Goal: Task Accomplishment & Management: Manage account settings

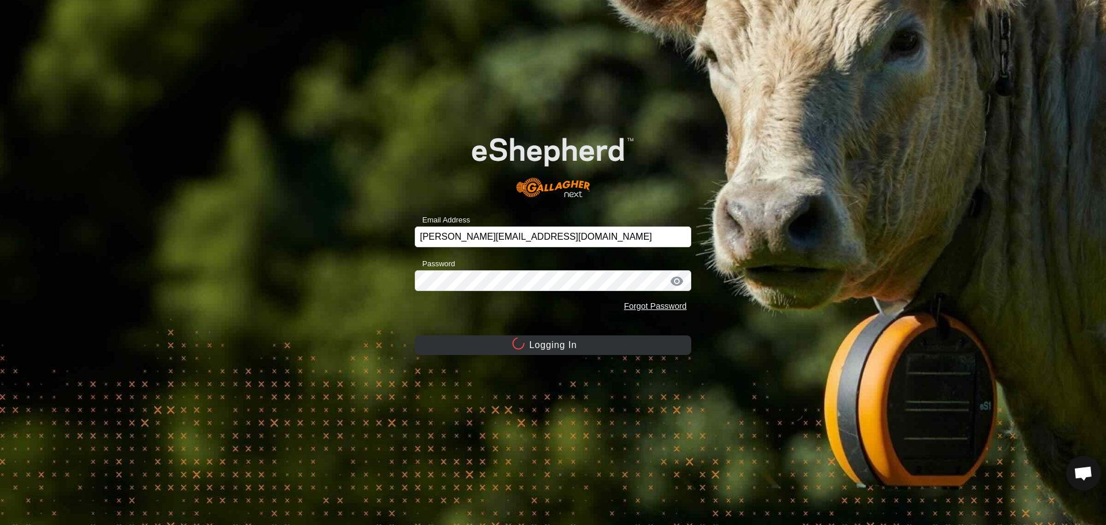
scroll to position [1101, 0]
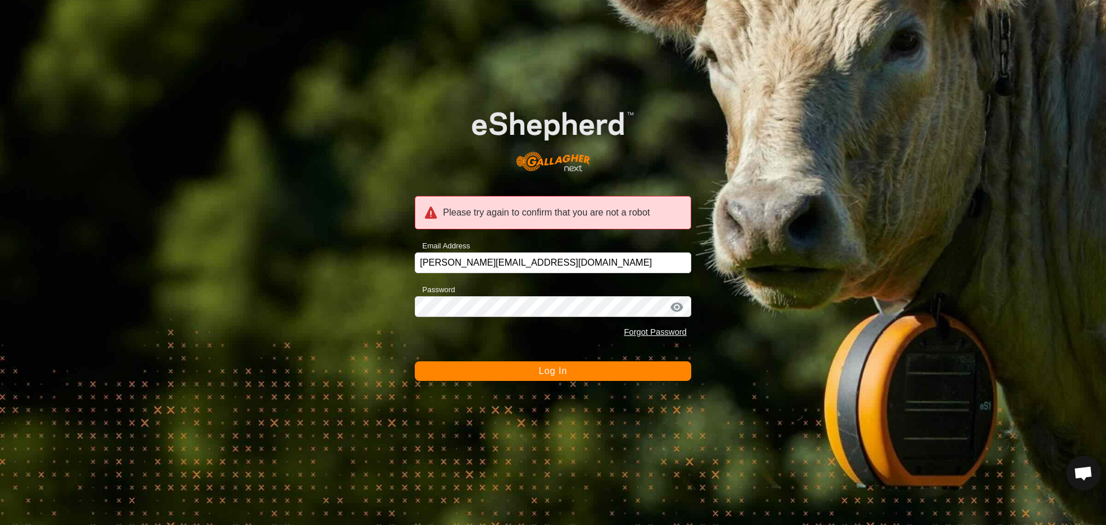
click at [548, 373] on span "Log In" at bounding box center [553, 371] width 28 height 10
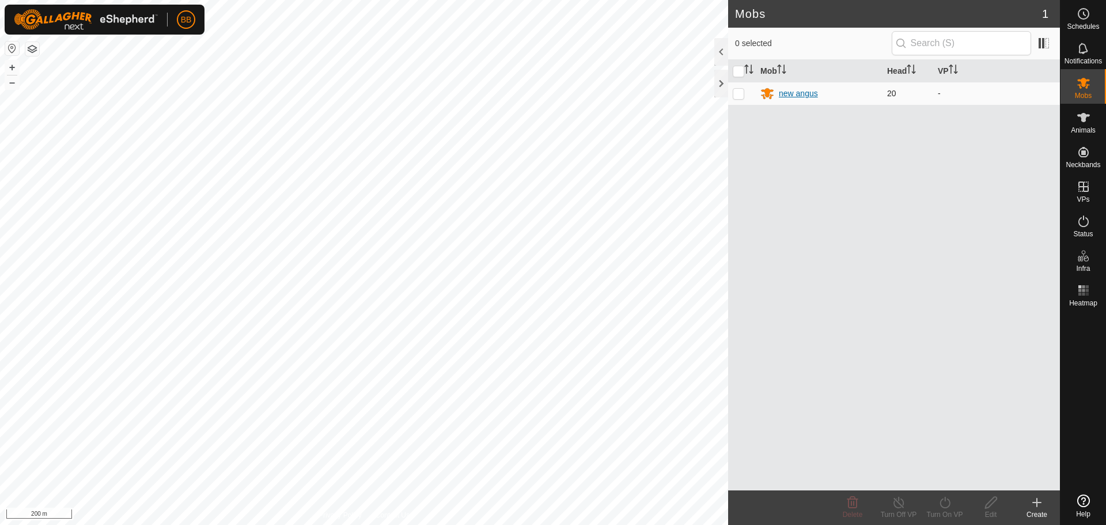
click at [794, 90] on div "new angus" at bounding box center [798, 94] width 39 height 12
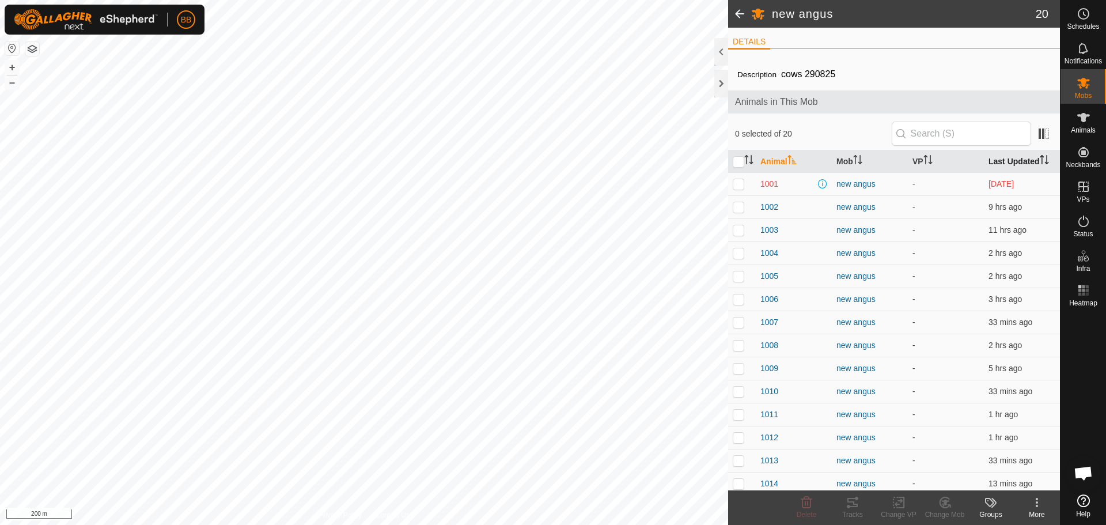
click at [1006, 162] on th "Last Updated" at bounding box center [1022, 161] width 76 height 22
click at [742, 183] on p-checkbox at bounding box center [739, 183] width 12 height 9
checkbox input "true"
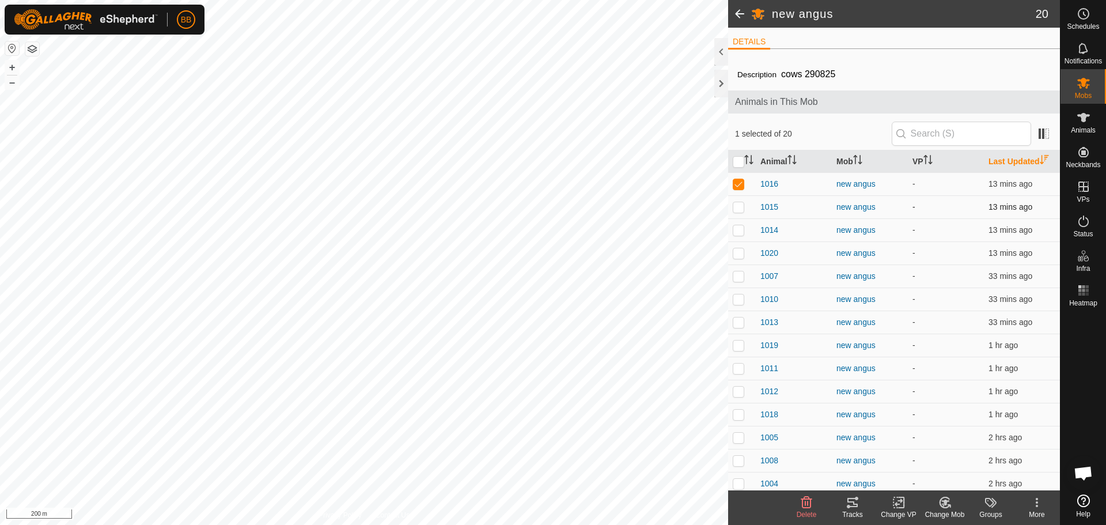
click at [739, 206] on p-checkbox at bounding box center [739, 206] width 12 height 9
checkbox input "true"
click at [740, 230] on p-checkbox at bounding box center [739, 229] width 12 height 9
checkbox input "true"
click at [742, 253] on p-checkbox at bounding box center [739, 252] width 12 height 9
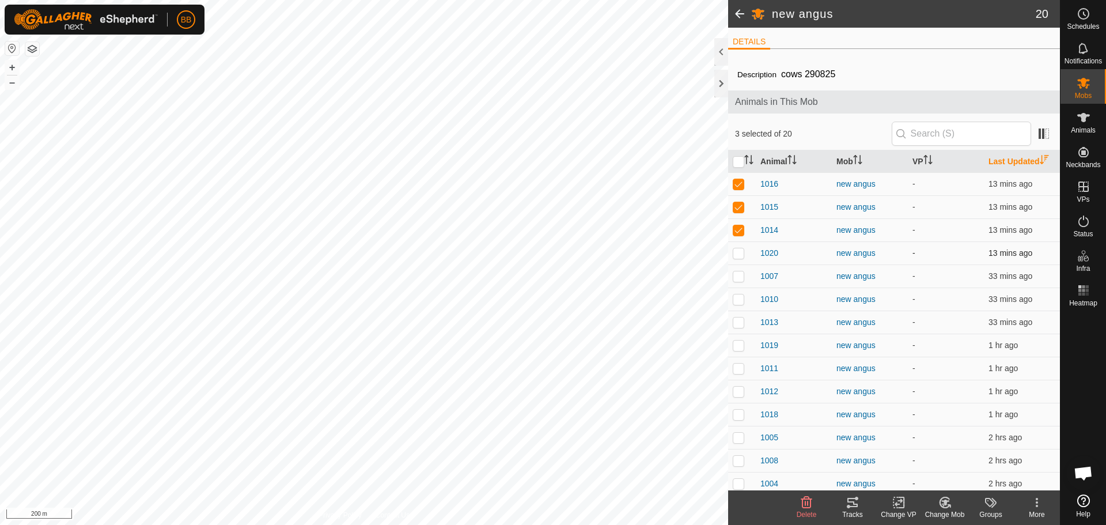
checkbox input "true"
click at [740, 279] on p-checkbox at bounding box center [739, 275] width 12 height 9
checkbox input "true"
click at [738, 300] on p-checkbox at bounding box center [739, 298] width 12 height 9
checkbox input "true"
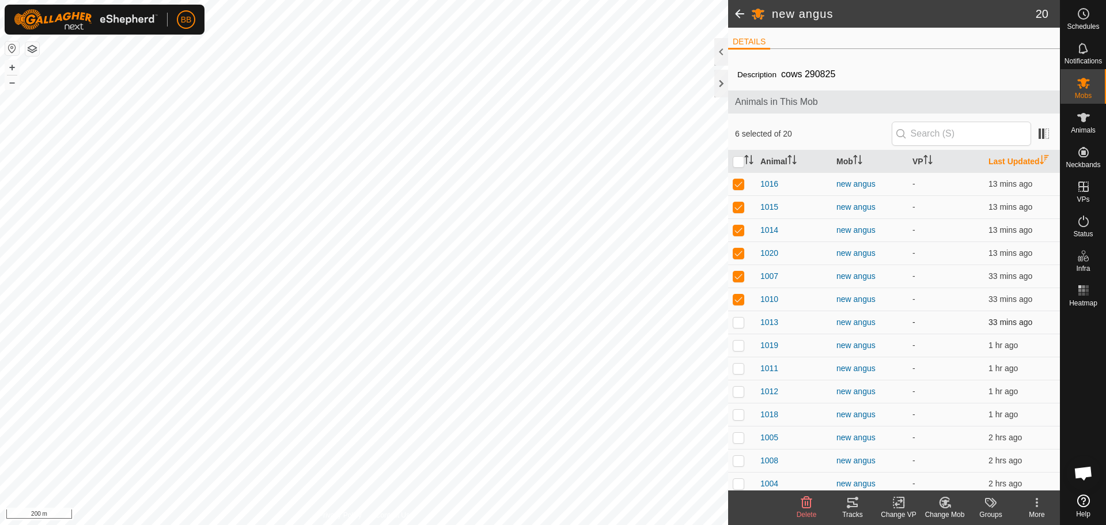
click at [736, 322] on p-checkbox at bounding box center [739, 321] width 12 height 9
checkbox input "true"
click at [741, 348] on p-checkbox at bounding box center [739, 344] width 12 height 9
checkbox input "true"
click at [743, 369] on p-checkbox at bounding box center [739, 367] width 12 height 9
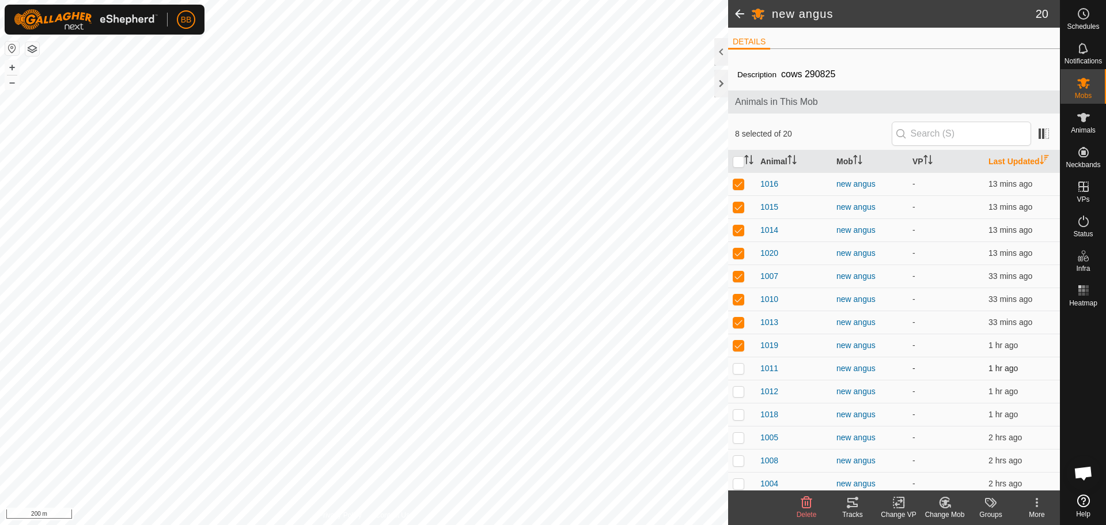
checkbox input "true"
click at [738, 388] on p-checkbox at bounding box center [739, 390] width 12 height 9
checkbox input "true"
click at [738, 414] on p-checkbox at bounding box center [739, 414] width 12 height 9
checkbox input "true"
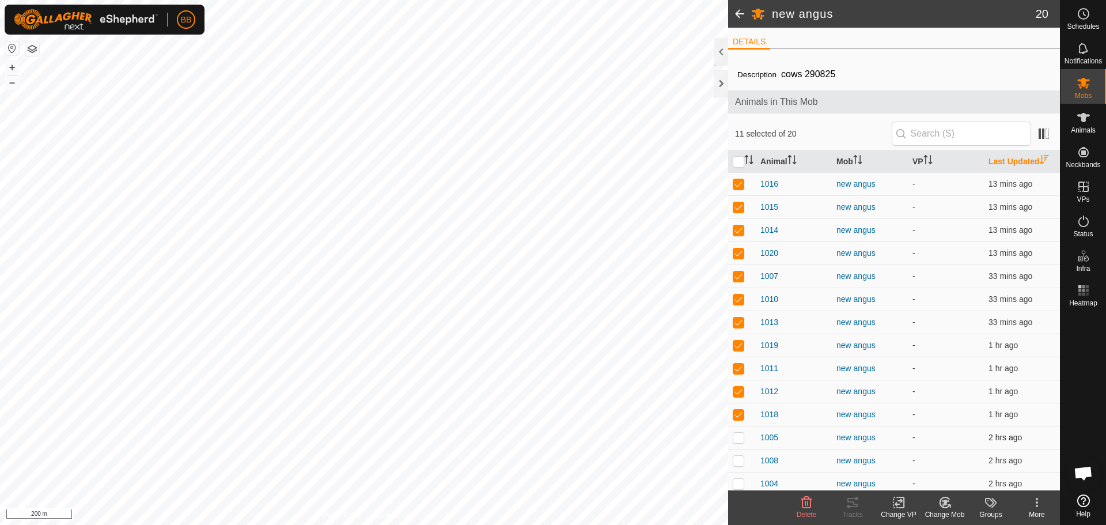
click at [739, 439] on p-checkbox at bounding box center [739, 437] width 12 height 9
checkbox input "true"
click at [740, 462] on p-checkbox at bounding box center [739, 460] width 12 height 9
checkbox input "true"
click at [740, 482] on p-checkbox at bounding box center [739, 483] width 12 height 9
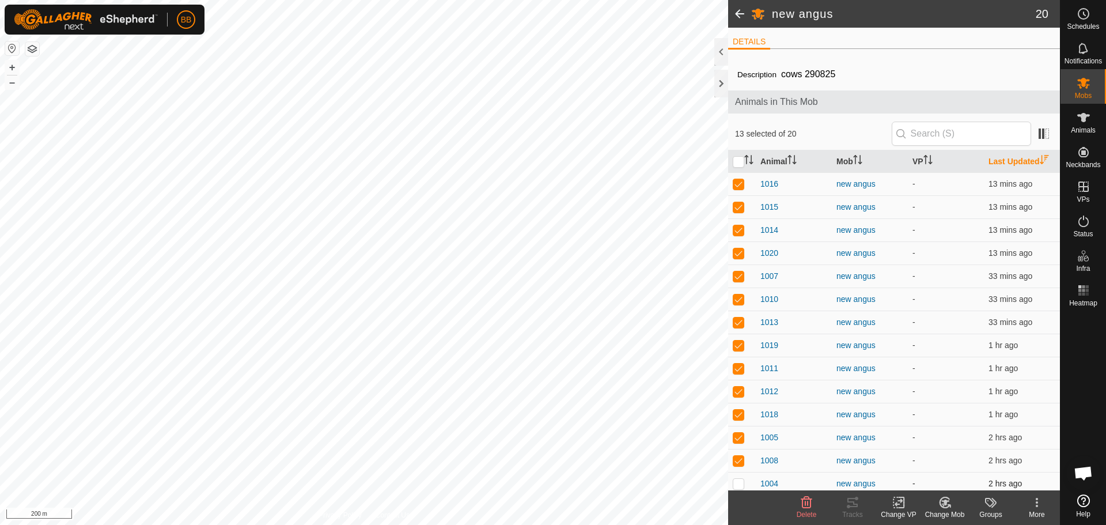
checkbox input "true"
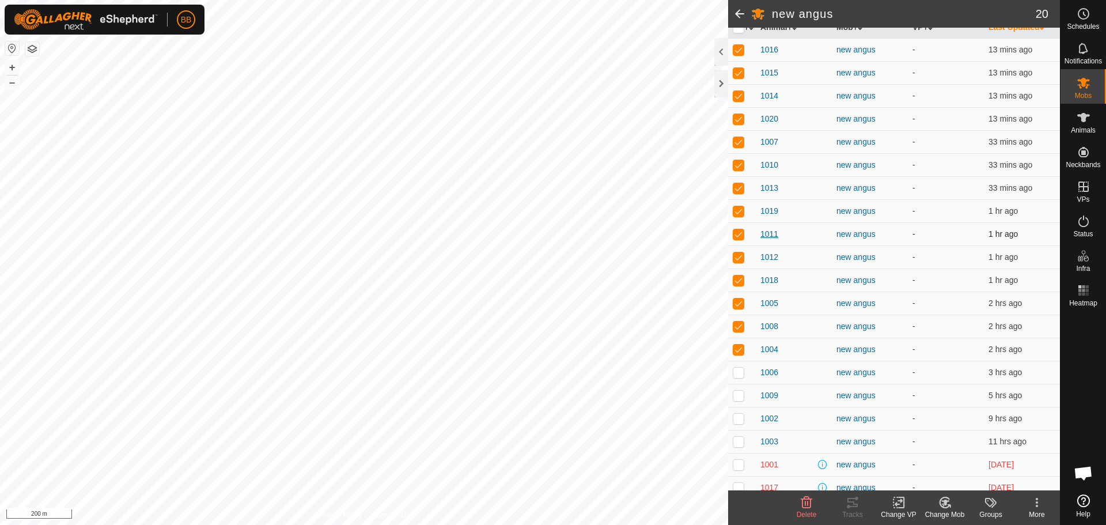
scroll to position [143, 0]
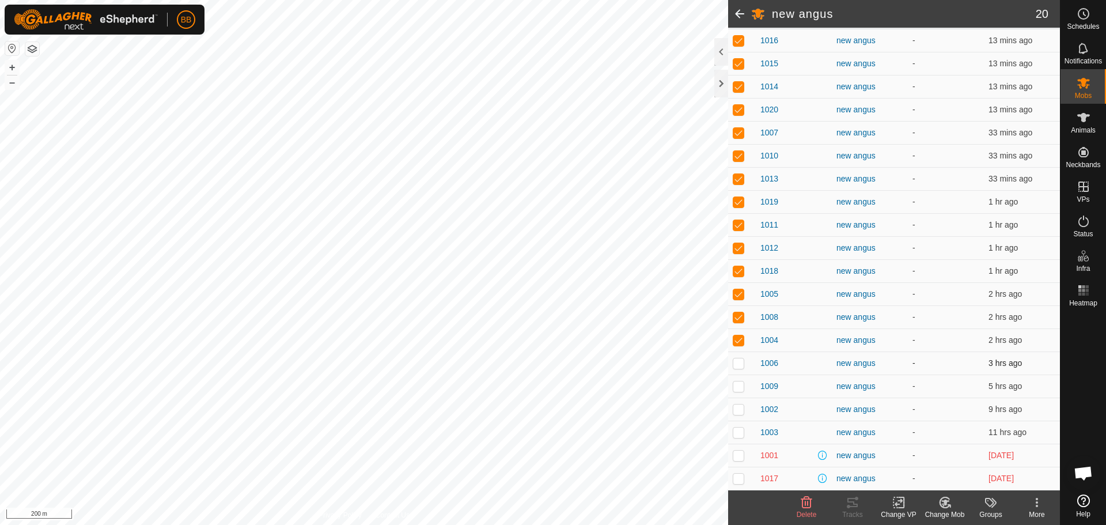
click at [737, 360] on p-checkbox at bounding box center [739, 362] width 12 height 9
checkbox input "true"
click at [741, 389] on p-checkbox at bounding box center [739, 385] width 12 height 9
checkbox input "true"
click at [740, 410] on p-checkbox at bounding box center [739, 408] width 12 height 9
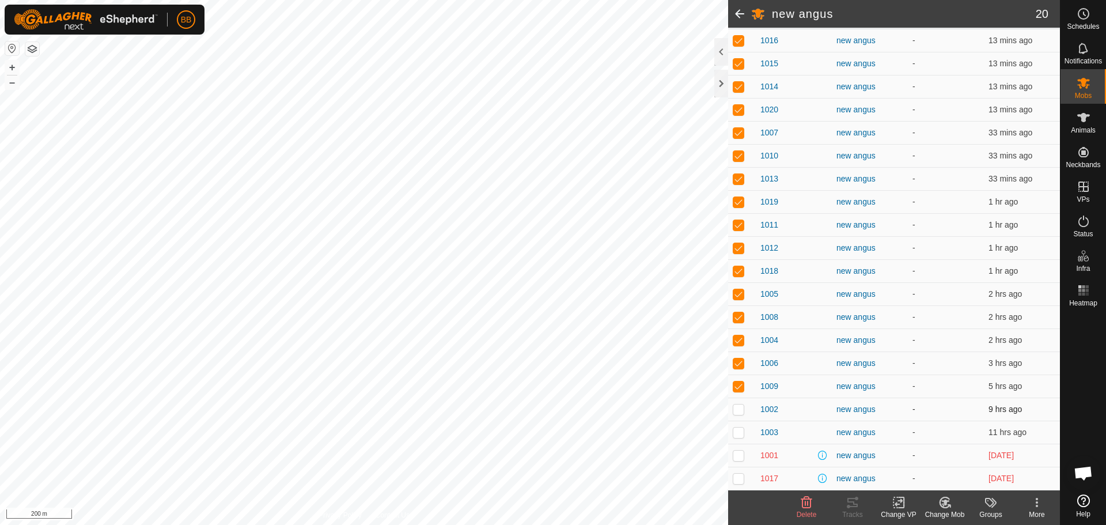
checkbox input "true"
click at [741, 431] on p-checkbox at bounding box center [739, 431] width 12 height 9
checkbox input "true"
